Goal: Task Accomplishment & Management: Manage account settings

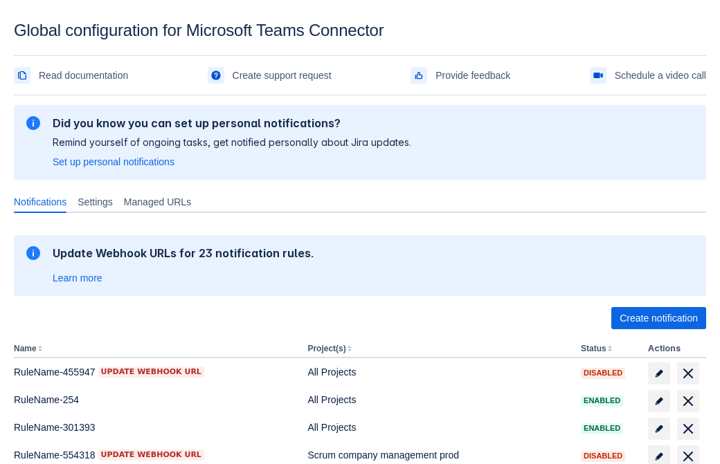
click at [658, 318] on span "Create notification" at bounding box center [658, 318] width 78 height 22
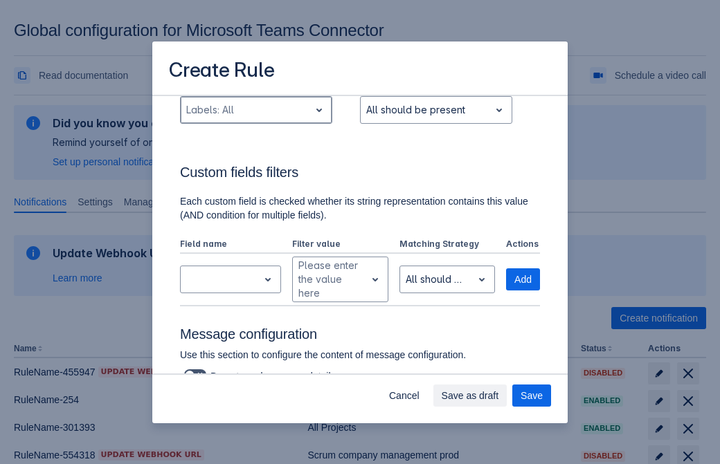
click at [255, 110] on div "Scrollable content" at bounding box center [245, 110] width 118 height 17
type input "996448_label"
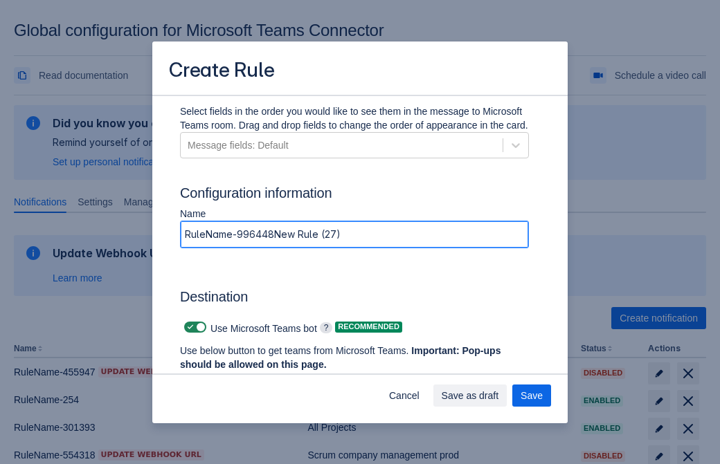
type input "RuleName-996448New Rule (27)"
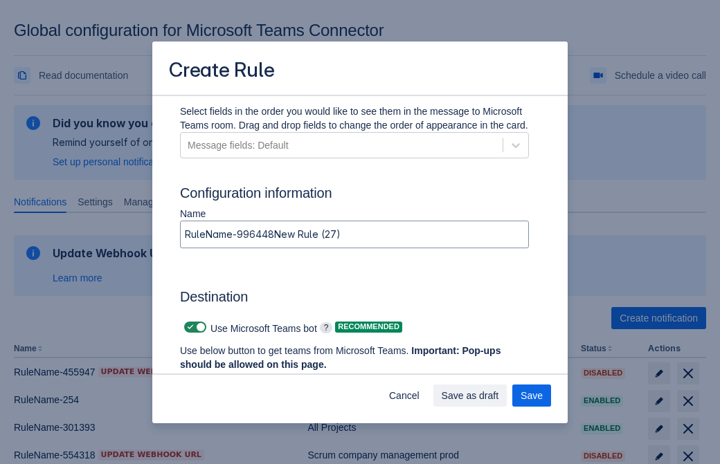
click at [188, 327] on span "Scrollable content" at bounding box center [190, 327] width 11 height 11
click at [188, 327] on input "Scrollable content" at bounding box center [188, 327] width 9 height 9
checkbox input "false"
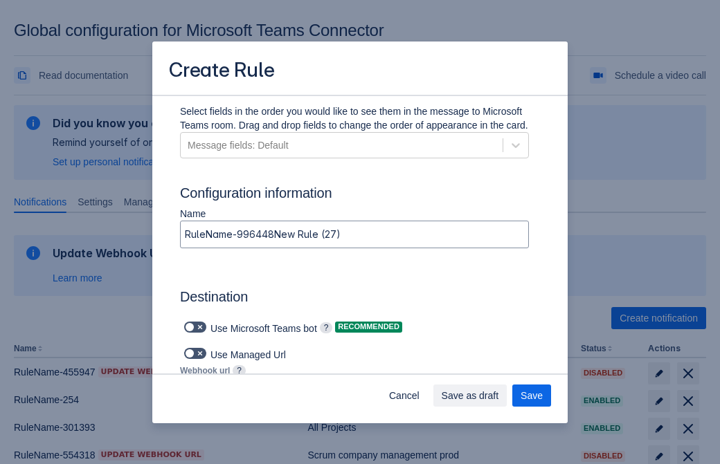
type input "https://prod-74.westus.logic.azure.com:443/workflows/f11e74d8c9ca438c8769757d73…"
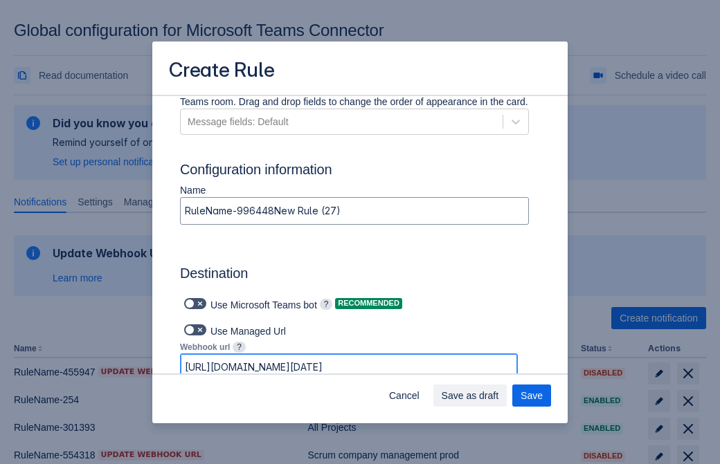
click at [499, 396] on span "Save as draft" at bounding box center [470, 396] width 57 height 22
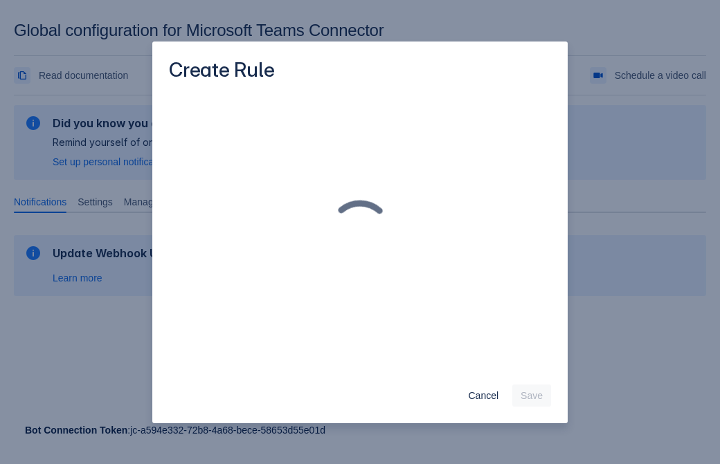
scroll to position [0, 0]
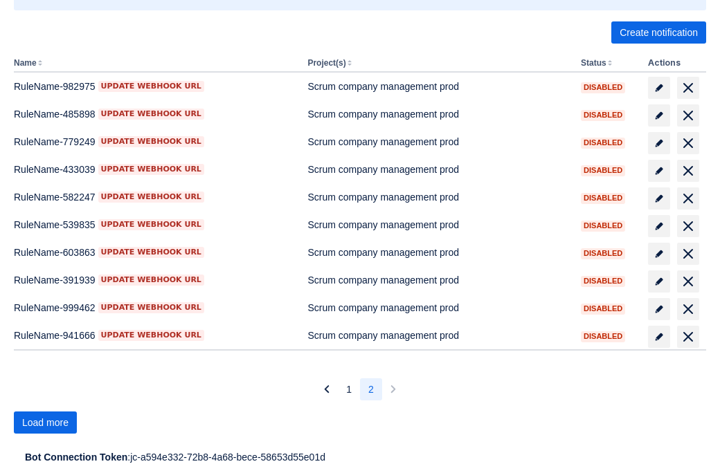
click at [45, 423] on span "Load more" at bounding box center [45, 423] width 46 height 22
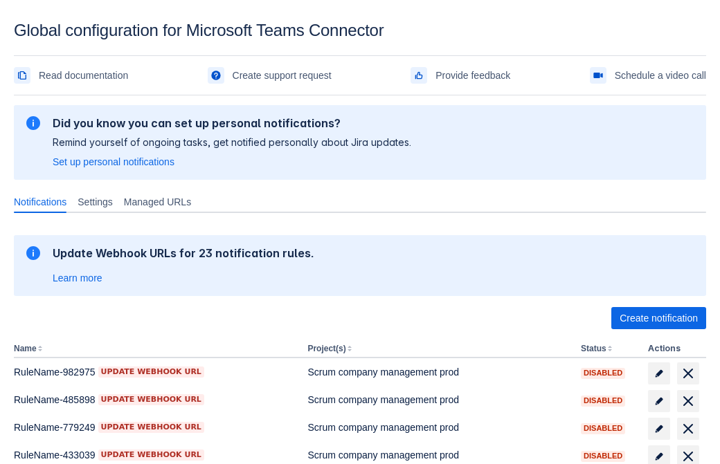
scroll to position [286, 0]
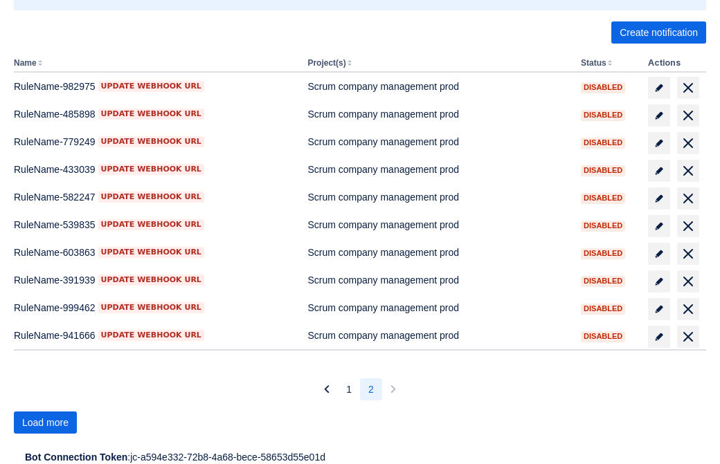
click at [45, 423] on span "Load more" at bounding box center [45, 423] width 46 height 22
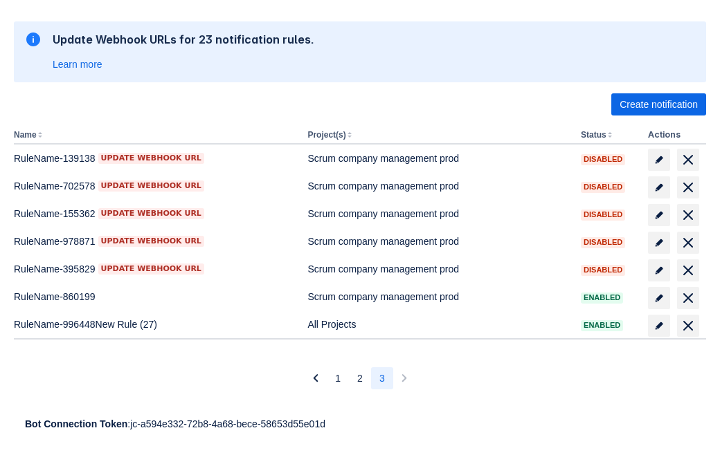
scroll to position [214, 0]
click at [687, 326] on span "delete" at bounding box center [688, 326] width 17 height 17
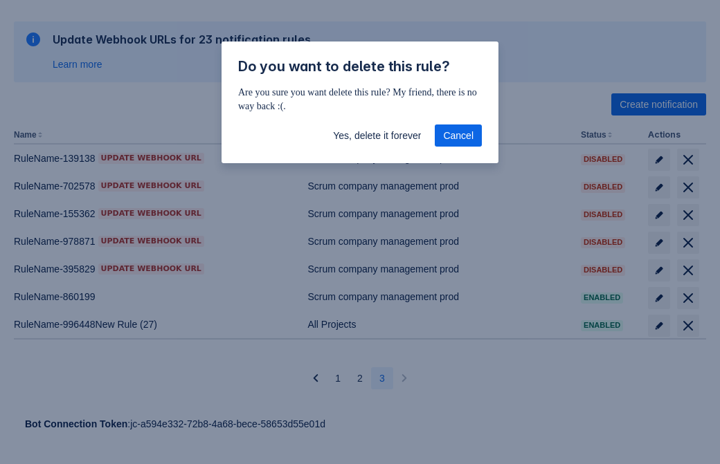
click at [377, 136] on span "Yes, delete it forever" at bounding box center [377, 136] width 88 height 22
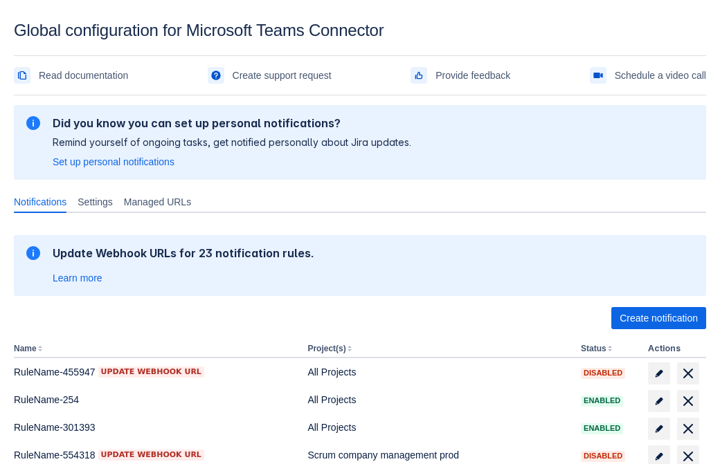
click at [658, 318] on span "Create notification" at bounding box center [658, 318] width 78 height 22
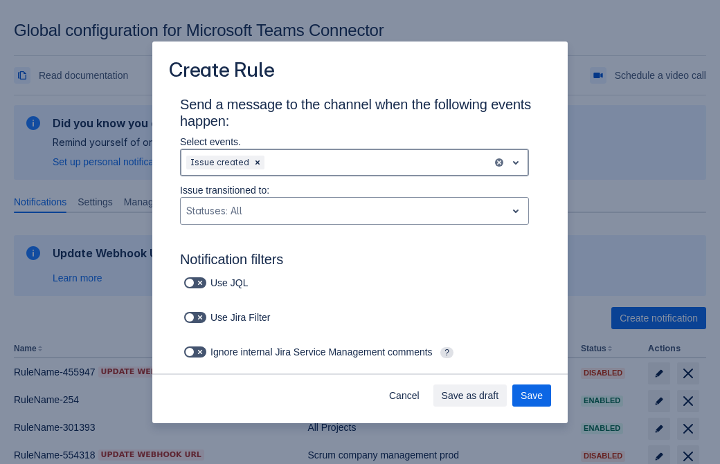
click at [354, 163] on div "Scrollable content" at bounding box center [376, 162] width 219 height 17
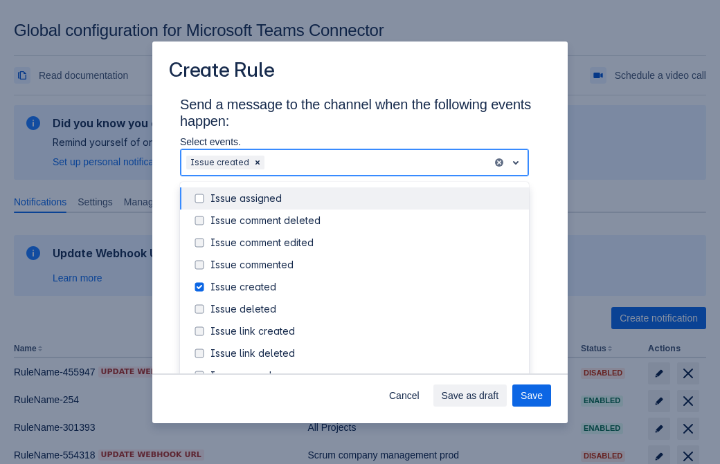
click at [365, 287] on div "Issue created" at bounding box center [365, 287] width 310 height 14
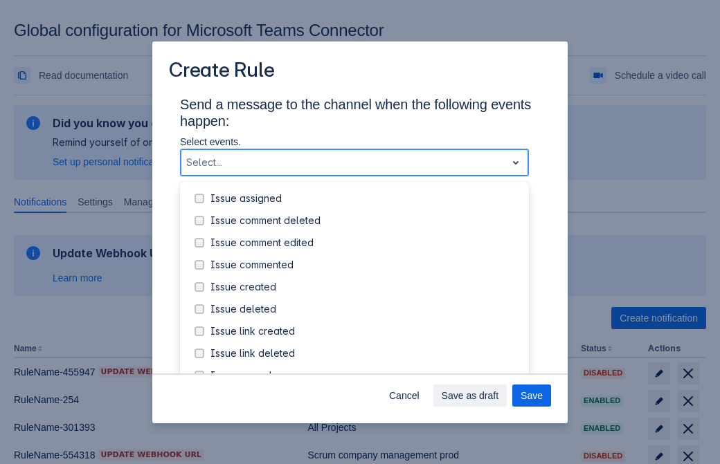
click at [365, 413] on div "Issue updated" at bounding box center [365, 420] width 310 height 14
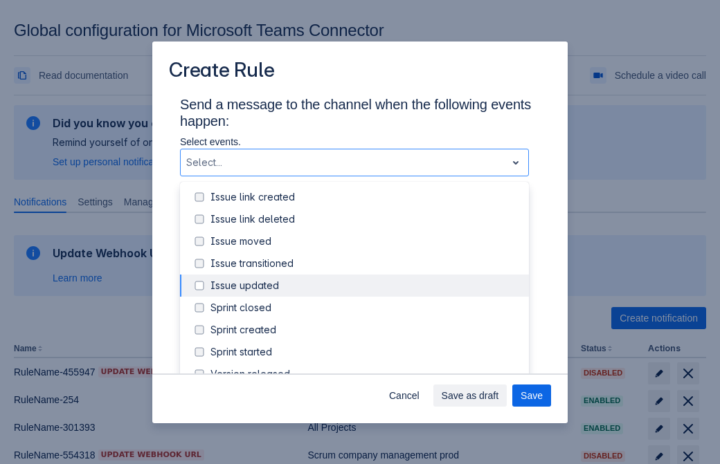
type input "953081_label"
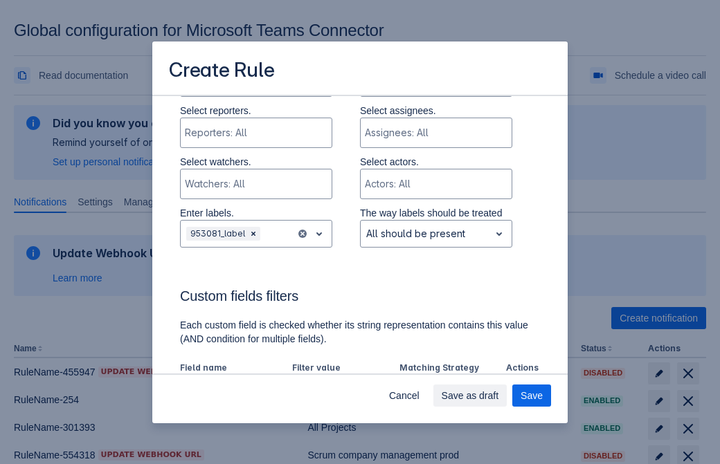
scroll to position [813, 0]
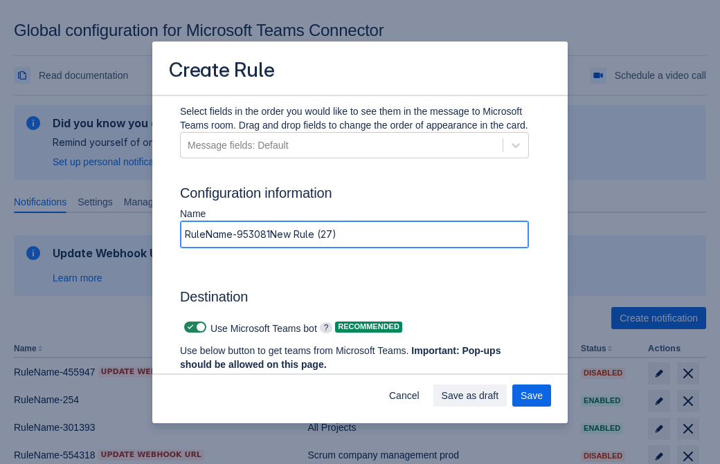
type input "RuleName-953081New Rule (27)"
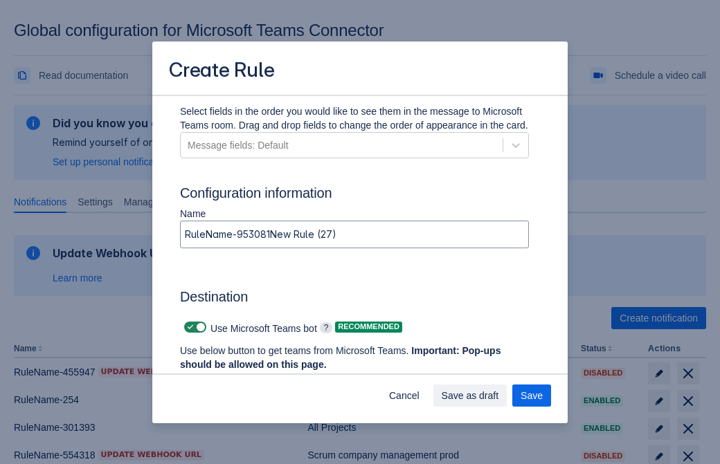
click at [188, 327] on span "Scrollable content" at bounding box center [190, 327] width 11 height 11
click at [188, 327] on input "Scrollable content" at bounding box center [188, 327] width 9 height 9
checkbox input "false"
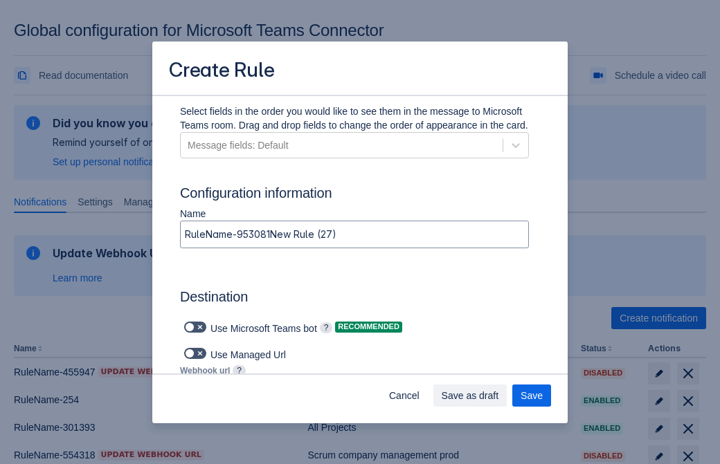
type input "https://prod-34.westus.logic.azure.com:443/workflows/b225ecea21af403f967199aab2…"
click at [532, 396] on span "Save" at bounding box center [531, 396] width 22 height 22
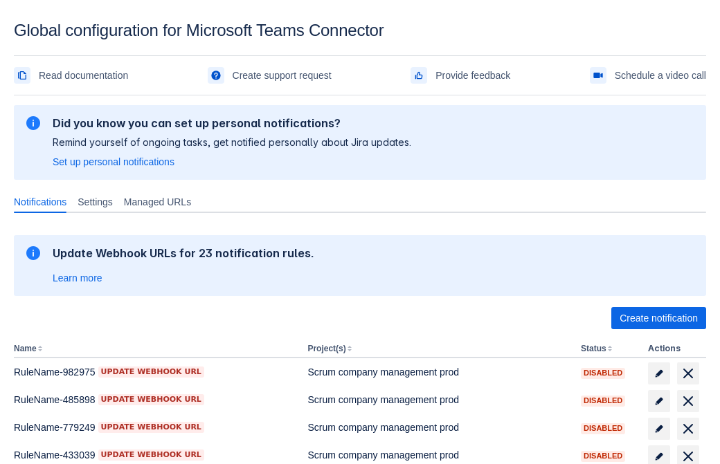
scroll to position [286, 0]
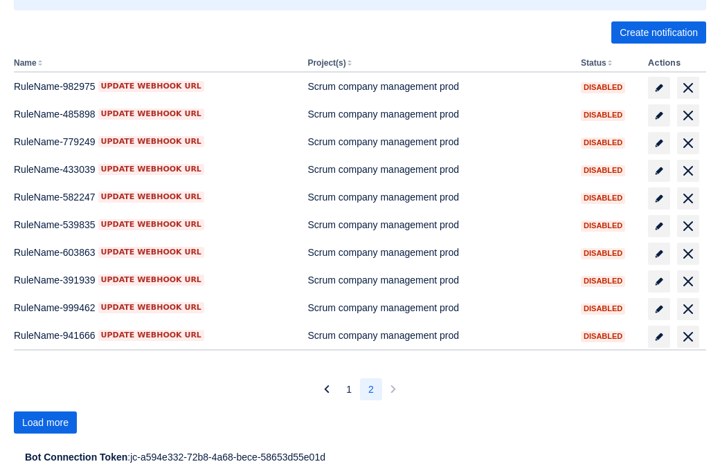
click at [45, 423] on span "Load more" at bounding box center [45, 423] width 46 height 22
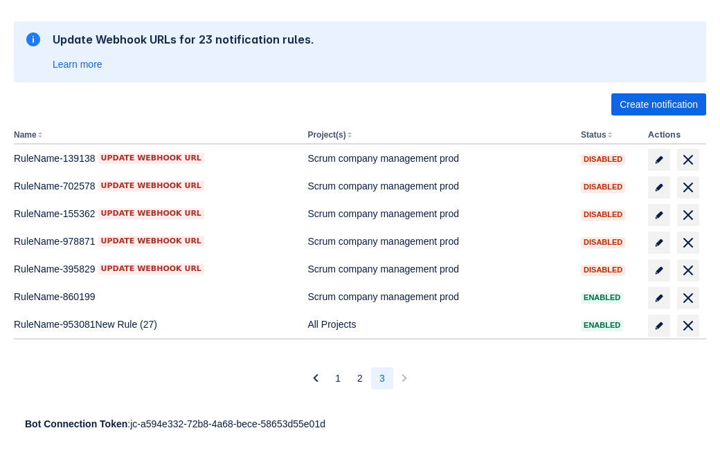
scroll to position [214, 0]
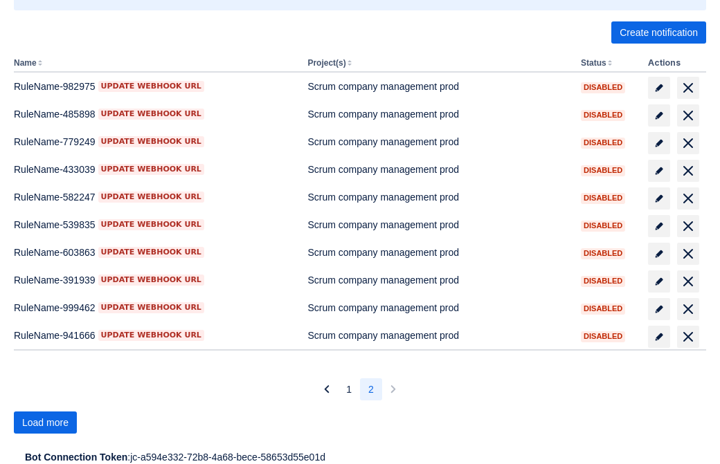
click at [45, 423] on span "Load more" at bounding box center [45, 423] width 46 height 22
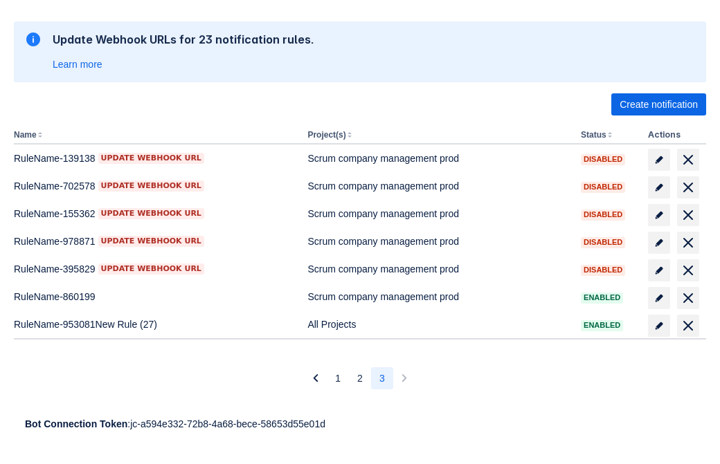
scroll to position [214, 0]
click at [687, 326] on span "delete" at bounding box center [688, 326] width 17 height 17
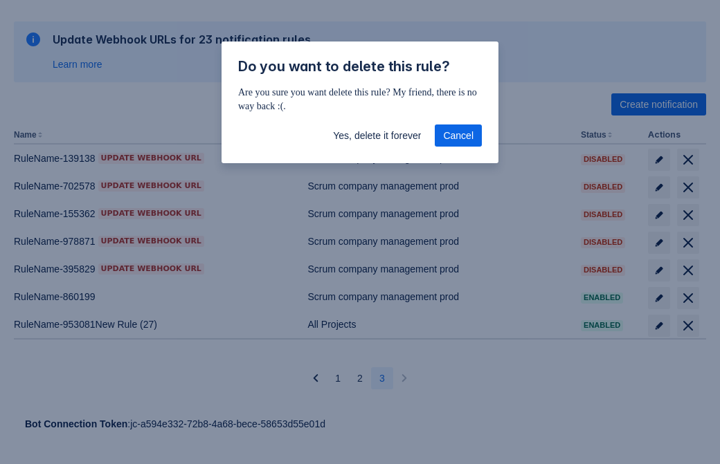
click at [377, 136] on span "Yes, delete it forever" at bounding box center [377, 136] width 88 height 22
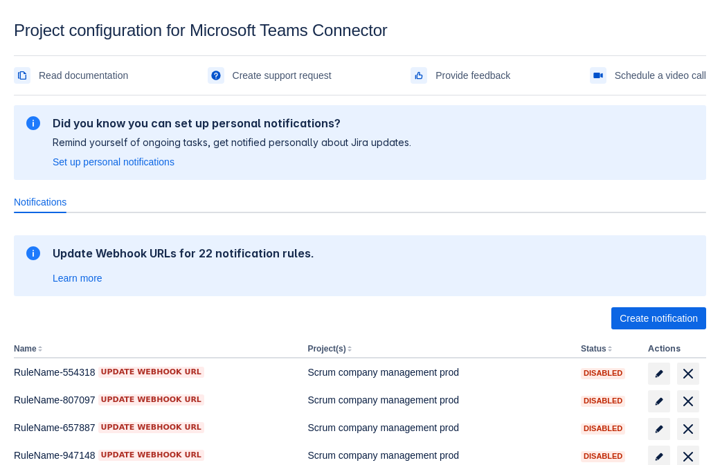
click at [658, 318] on span "Create notification" at bounding box center [658, 318] width 78 height 22
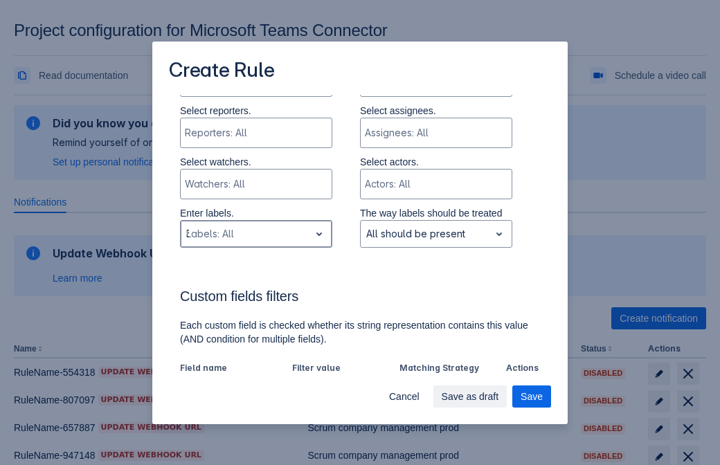
type input "311082_label"
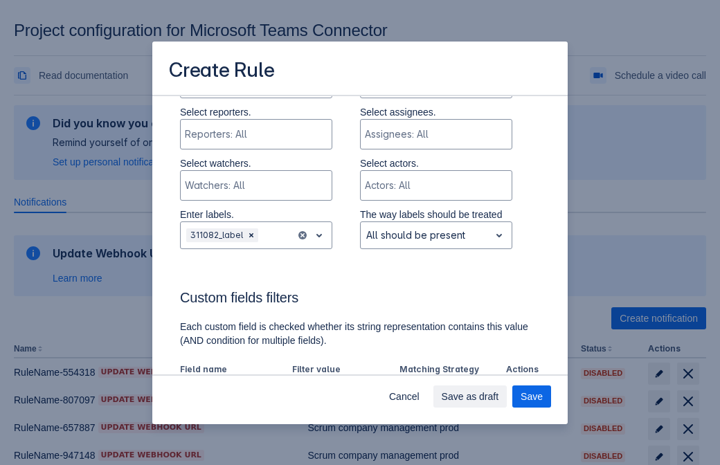
scroll to position [763, 0]
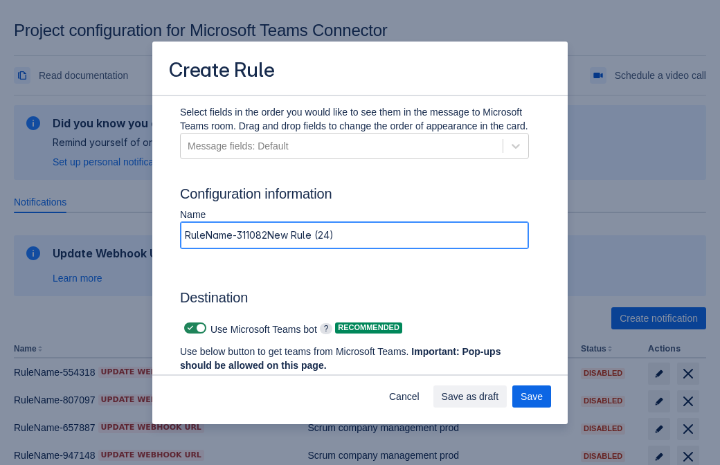
type input "RuleName-311082New Rule (24)"
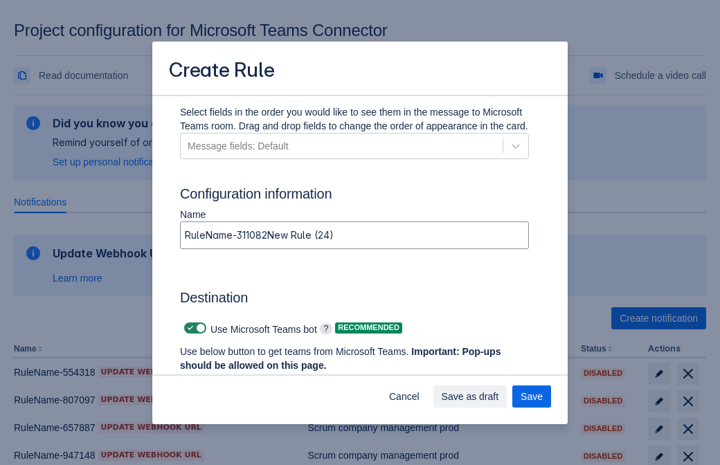
click at [188, 328] on span at bounding box center [190, 328] width 11 height 11
click at [188, 328] on input "checkbox" at bounding box center [188, 328] width 9 height 9
checkbox input "false"
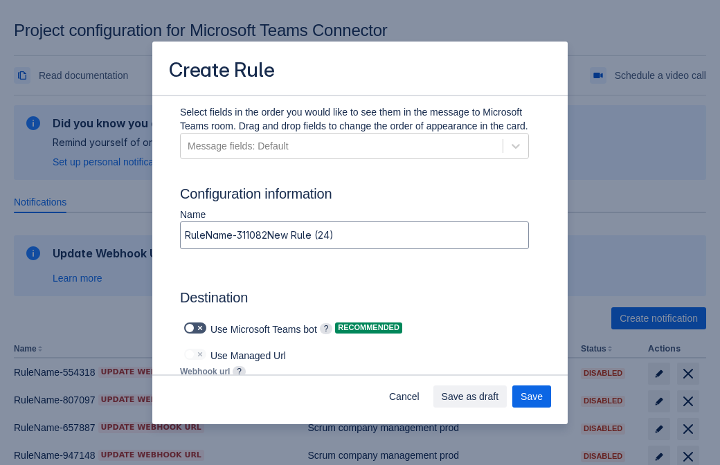
type input "https://prod-66.westus.logic.azure.com:443/workflows/8c648f5704ae4c43ad0e610244…"
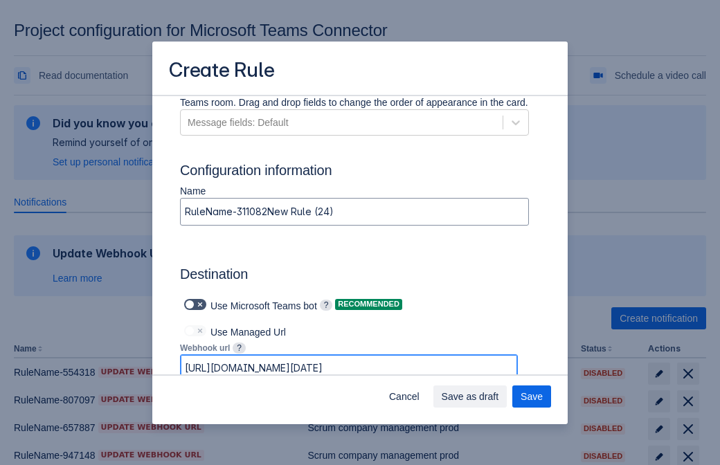
click at [499, 397] on span "Save as draft" at bounding box center [470, 397] width 57 height 22
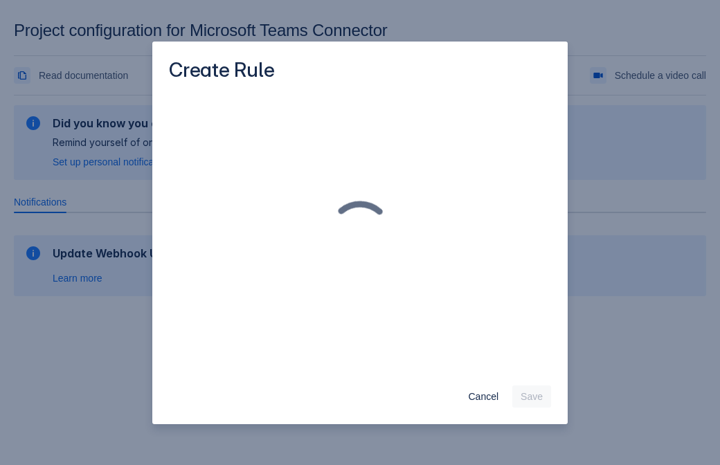
scroll to position [0, 0]
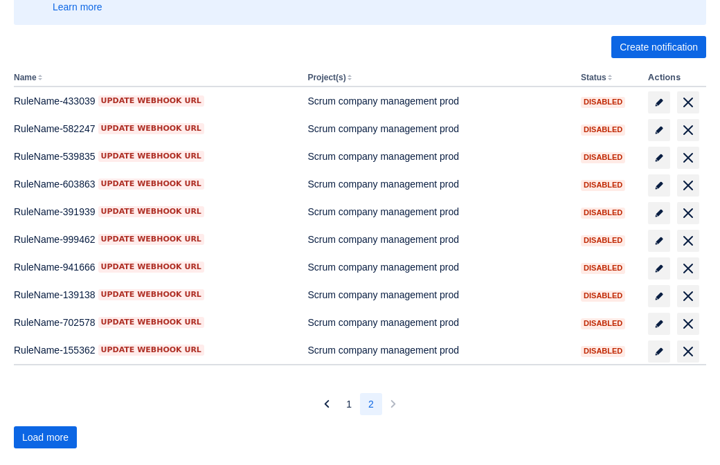
click at [45, 437] on span "Load more" at bounding box center [45, 437] width 46 height 22
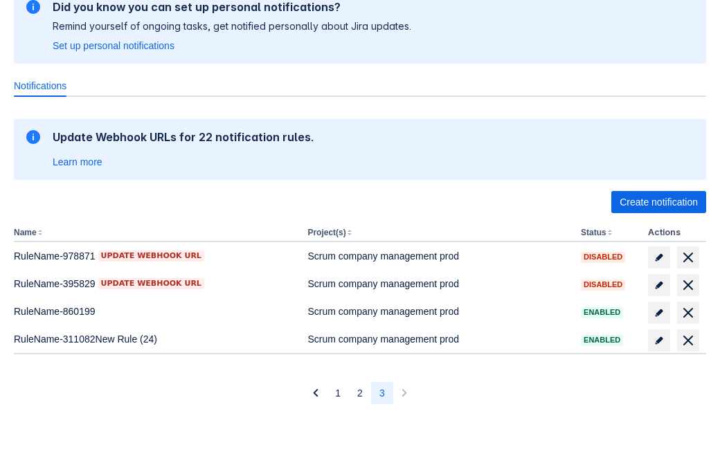
scroll to position [116, 0]
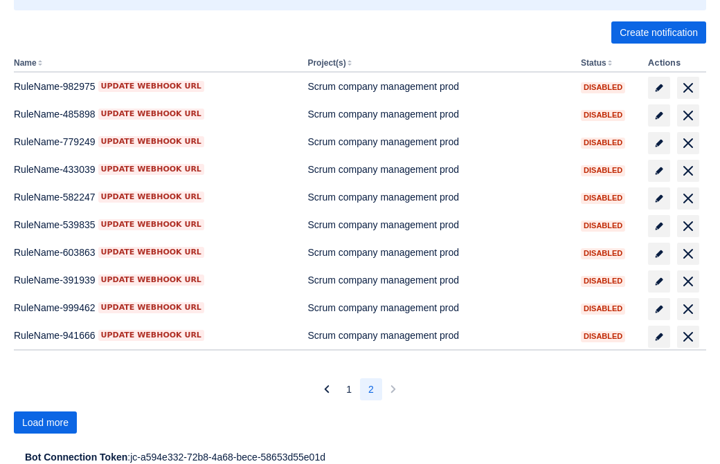
click at [45, 423] on span "Load more" at bounding box center [45, 423] width 46 height 22
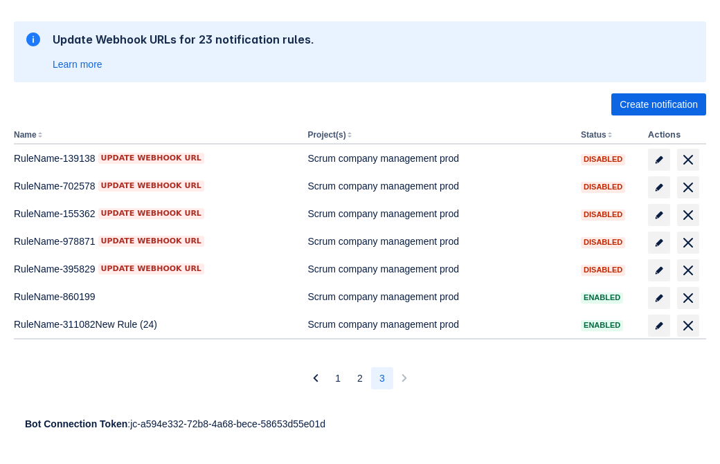
click at [687, 326] on span "delete" at bounding box center [688, 326] width 17 height 17
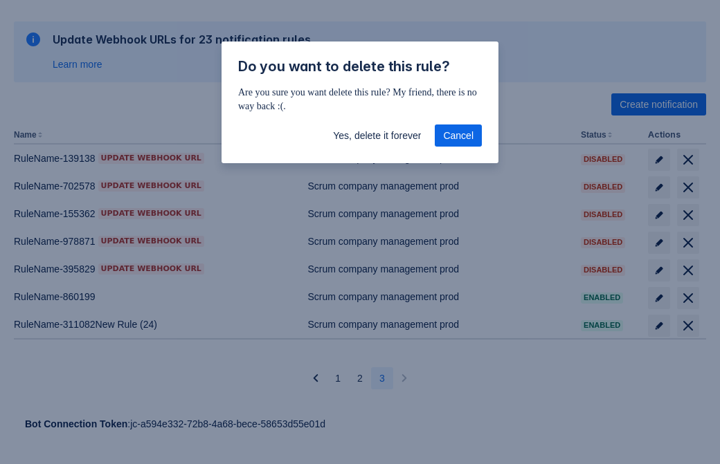
click at [377, 136] on span "Yes, delete it forever" at bounding box center [377, 136] width 88 height 22
